Goal: Information Seeking & Learning: Learn about a topic

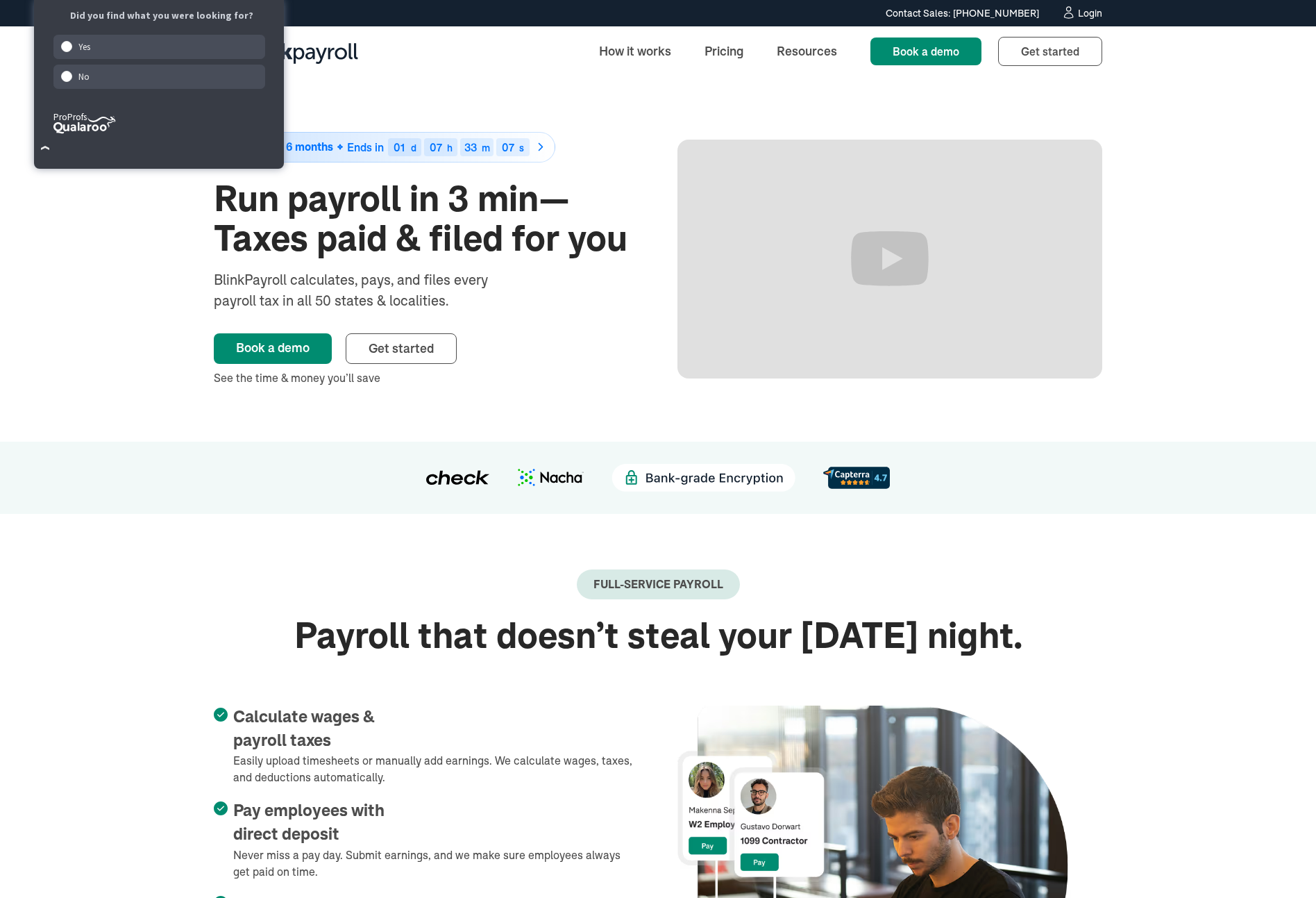
click at [346, 331] on div "Book a demo Get started" at bounding box center [426, 338] width 425 height 53
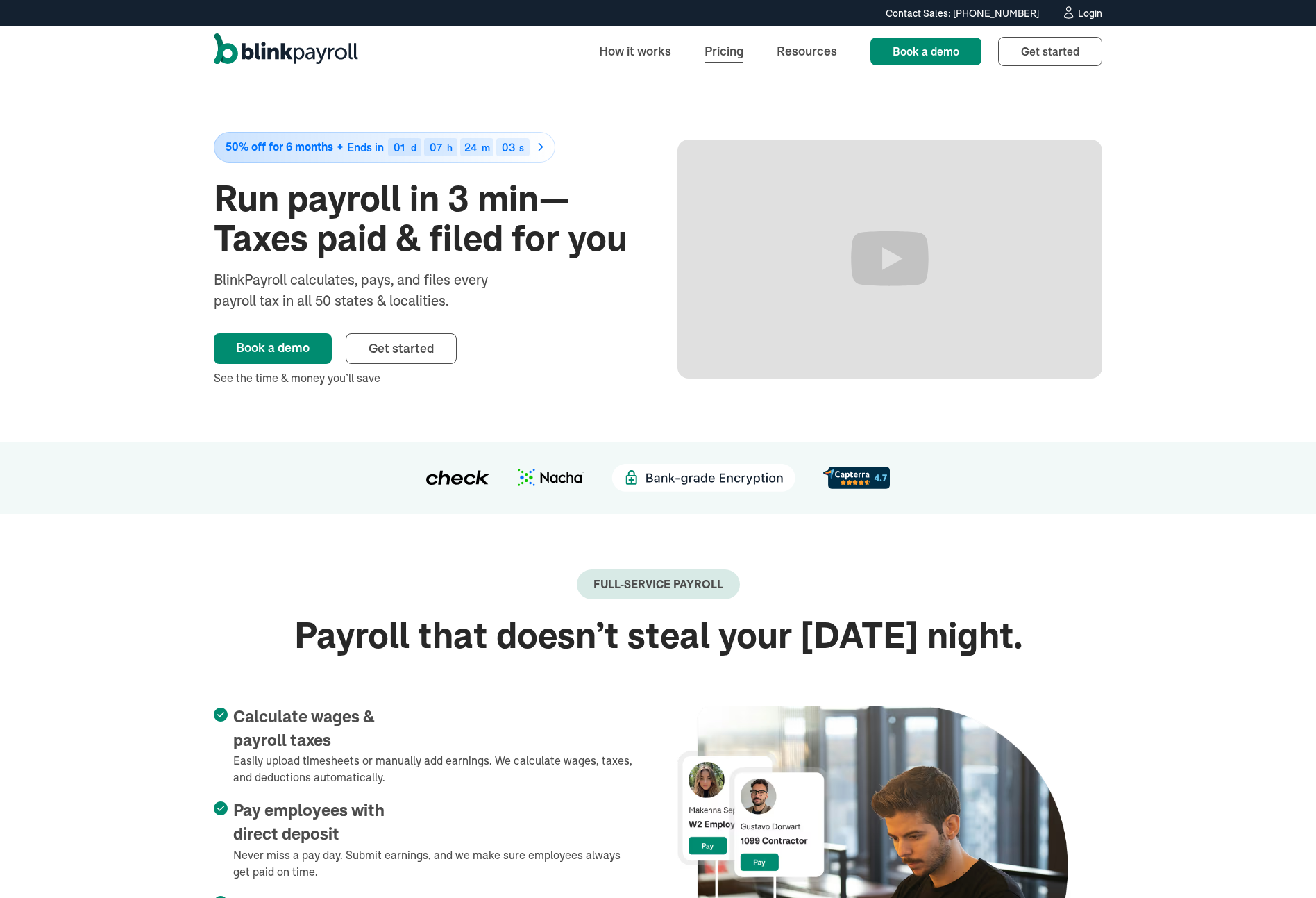
click at [713, 54] on link "Pricing" at bounding box center [723, 51] width 61 height 30
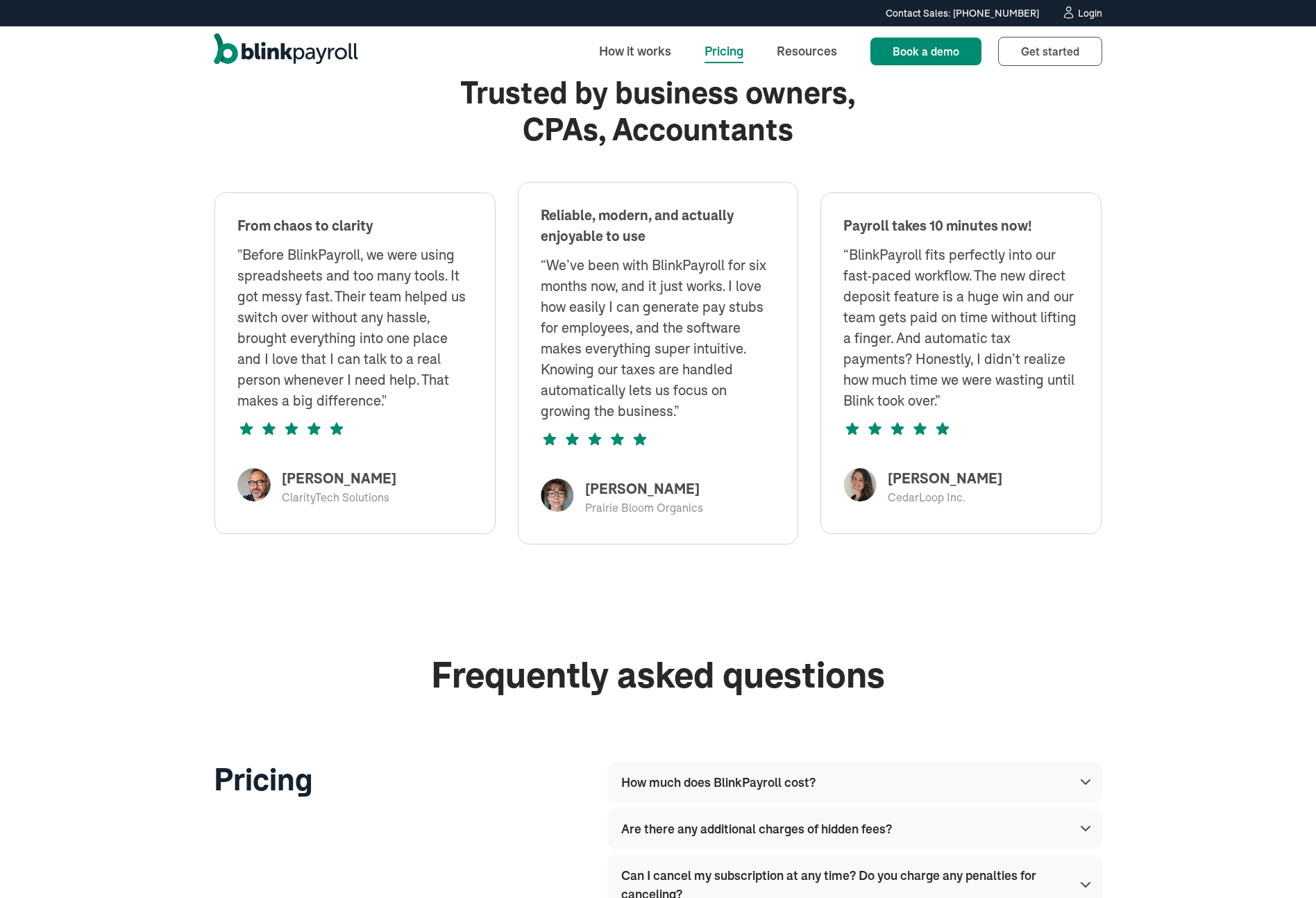
scroll to position [757, 0]
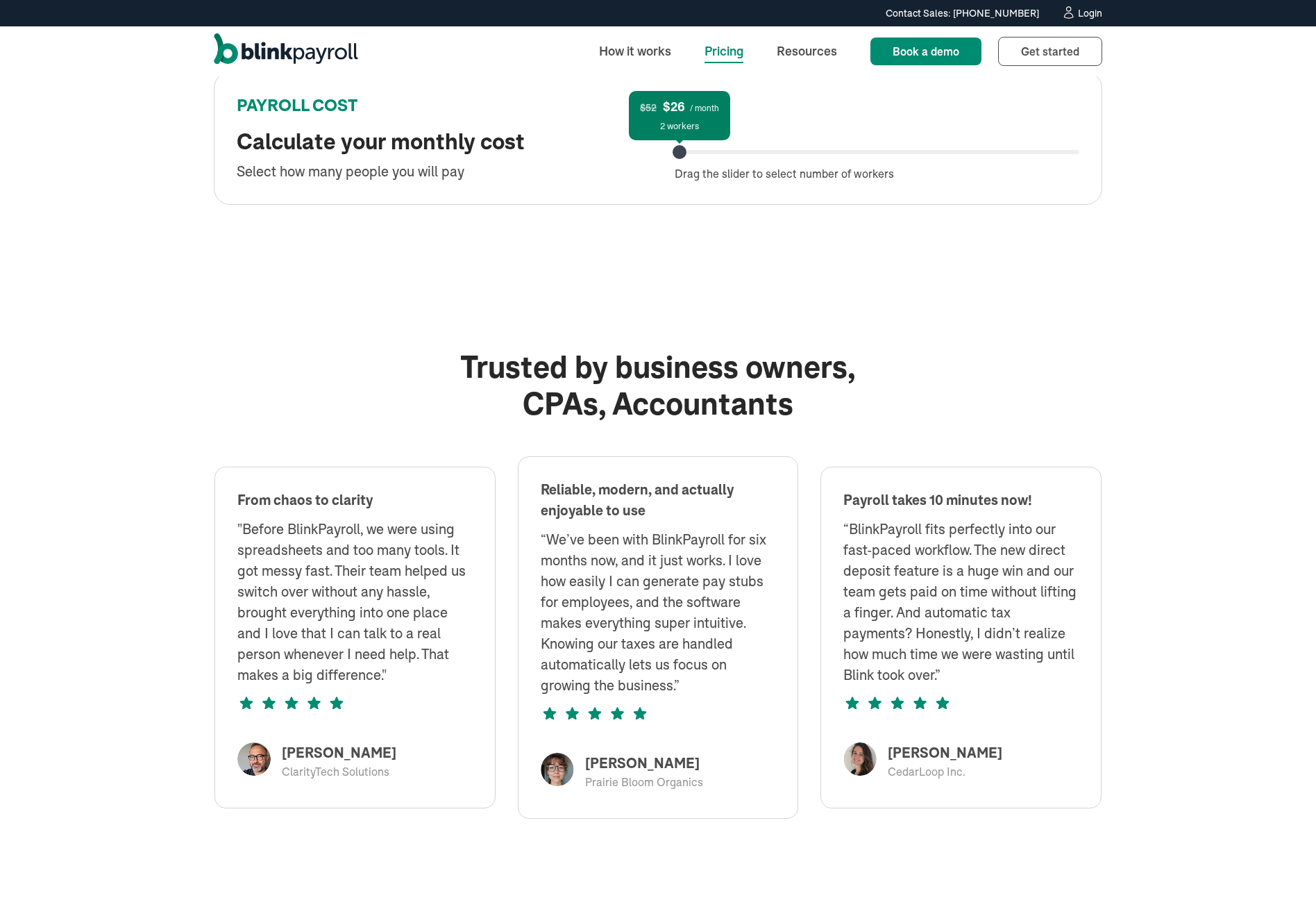
click at [687, 159] on div "$52 $26 / month 2 workers Drag the slider to select number of workers" at bounding box center [877, 152] width 405 height 60
drag, startPoint x: 682, startPoint y: 156, endPoint x: 496, endPoint y: 168, distance: 186.4
click at [496, 168] on div "PAYROLL COST Calculate your monthly cost Select how many people you will pay $5…" at bounding box center [658, 138] width 889 height 133
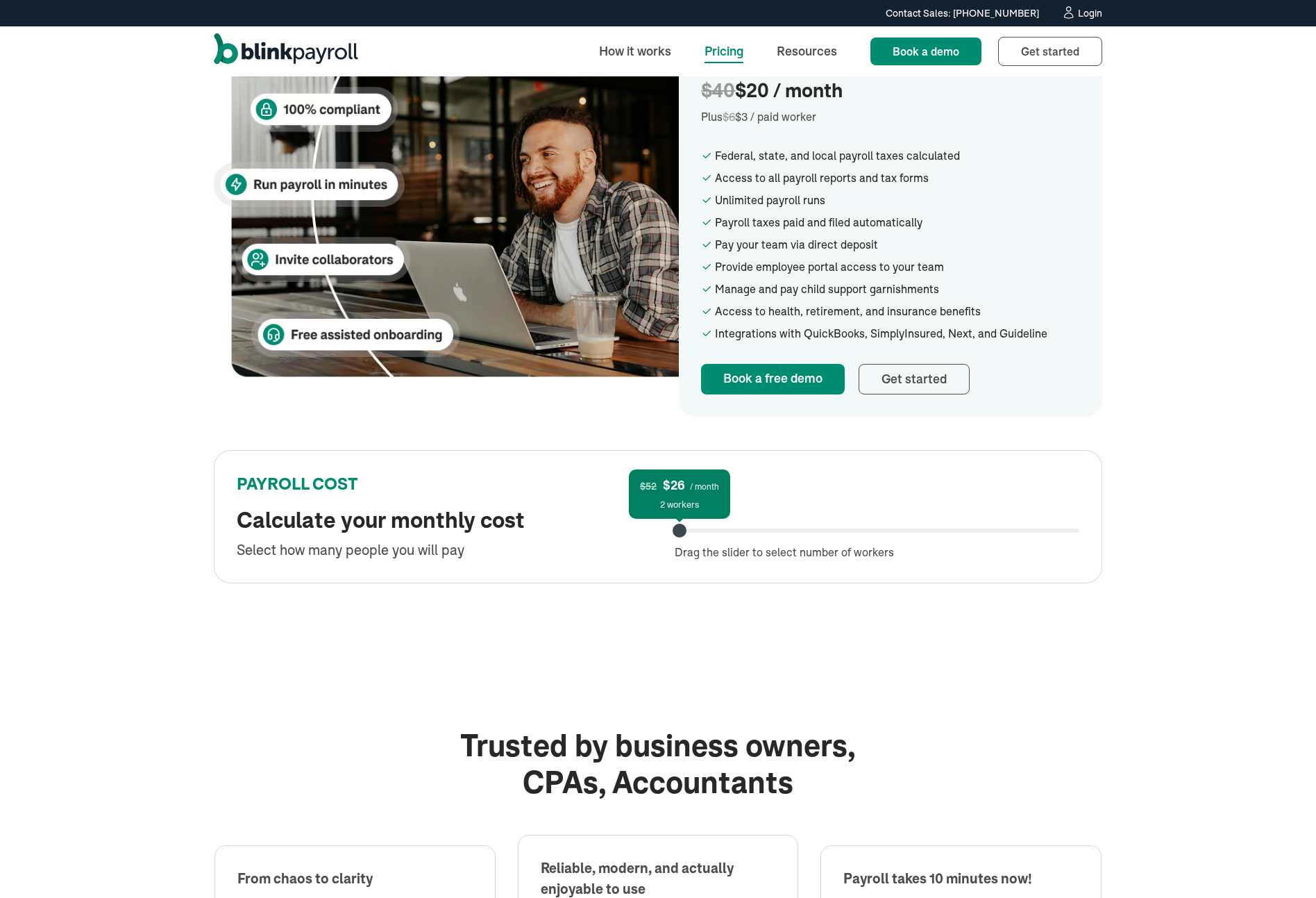
scroll to position [0, 0]
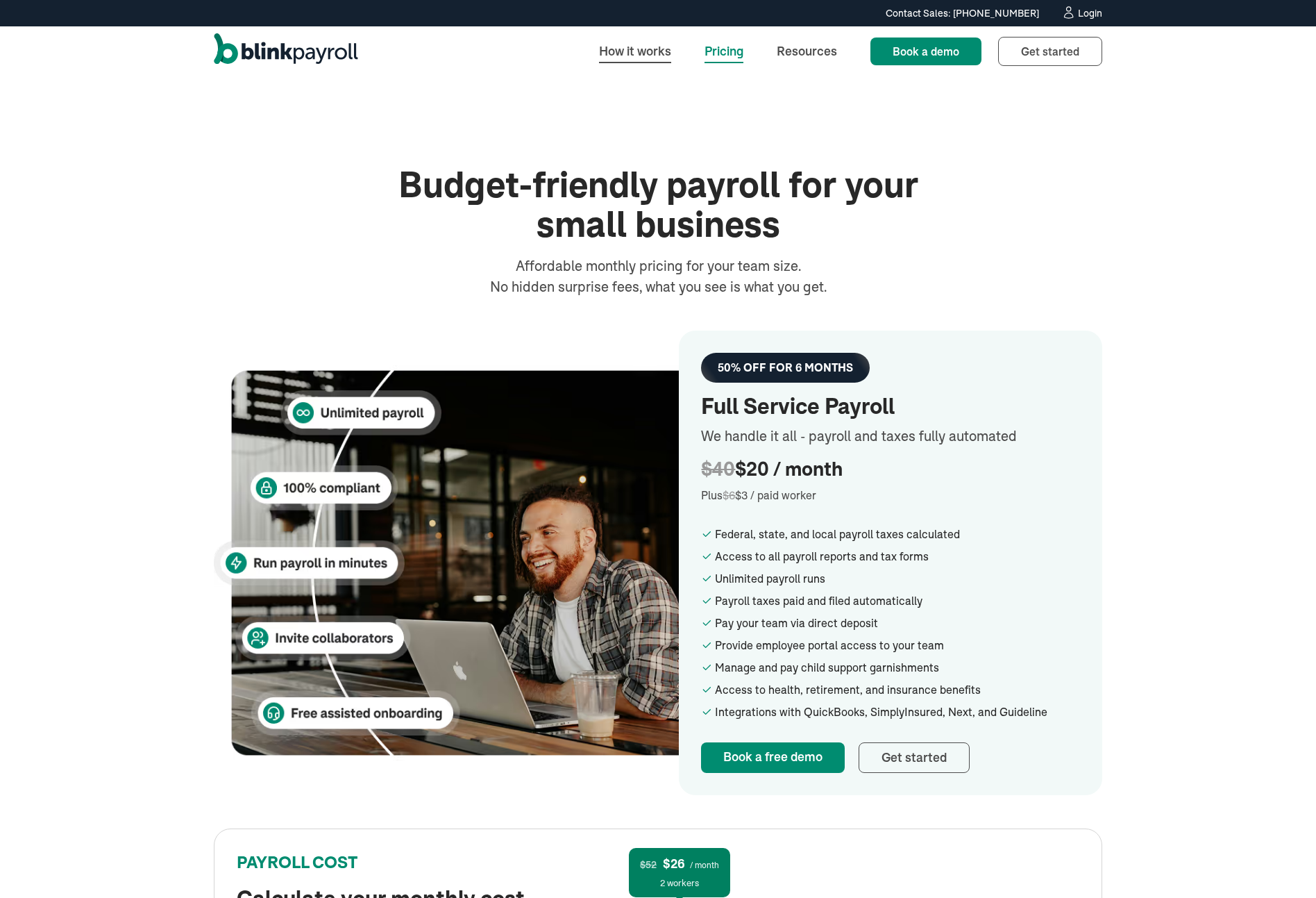
click at [639, 64] on link "How it works" at bounding box center [635, 51] width 94 height 30
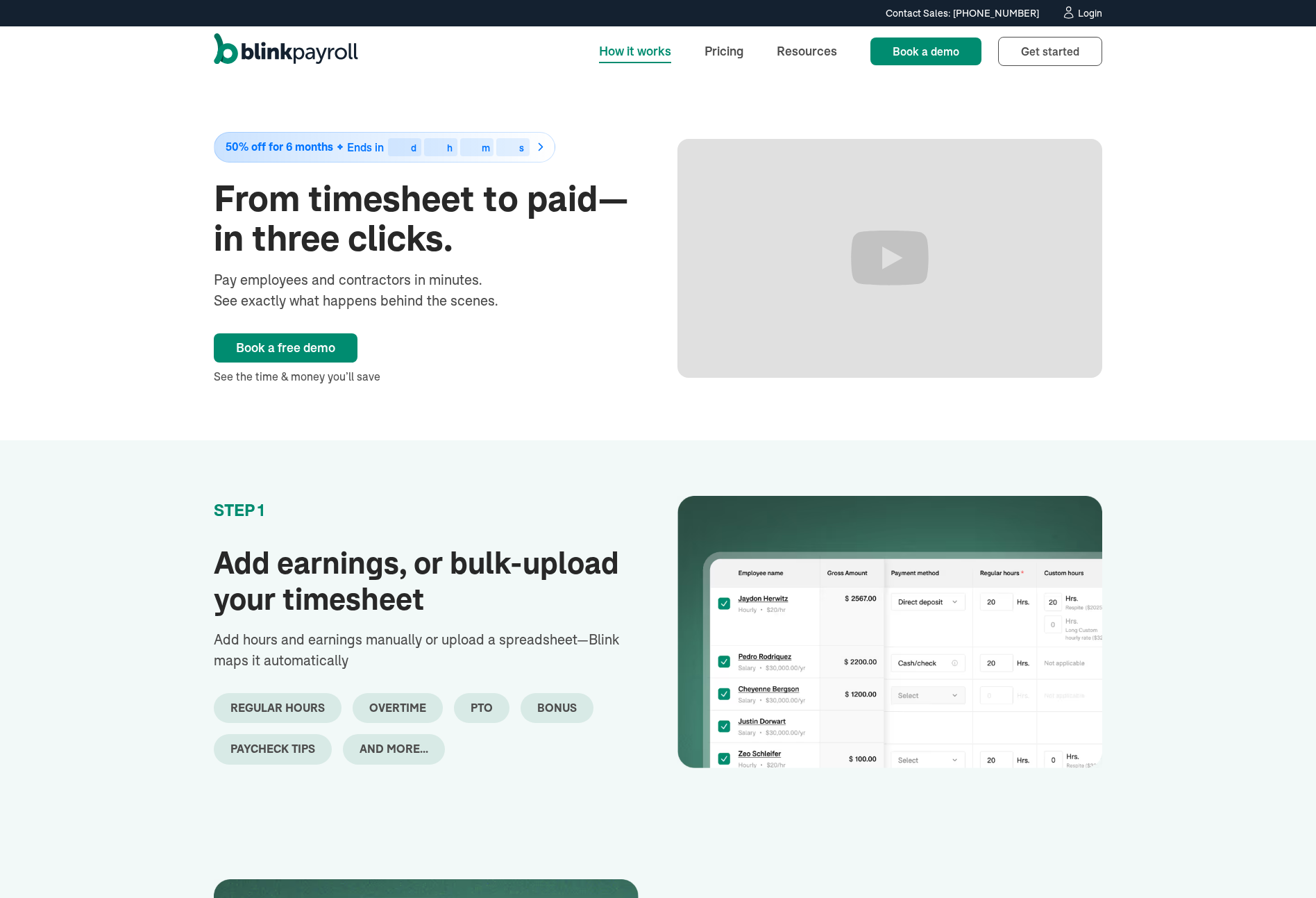
click at [308, 51] on img "home" at bounding box center [286, 51] width 144 height 36
